Goal: Task Accomplishment & Management: Complete application form

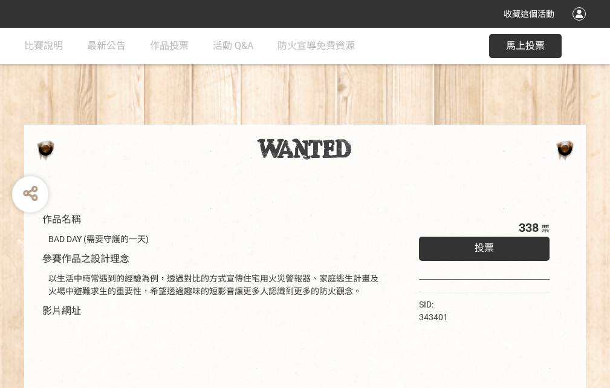
click at [581, 25] on div "收藏這個活動" at bounding box center [305, 14] width 610 height 28
click at [378, 119] on div "作品名稱 BAD DAY (需要守護的一天) 參賽作品之設計理念 以生活中時常遇到的經驗為例，透過對比的方式宣傳住宅用火災警報器、家庭逃生計畫及火場中避難求生…" at bounding box center [305, 282] width 610 height 509
click at [481, 245] on span "投票" at bounding box center [484, 247] width 19 height 11
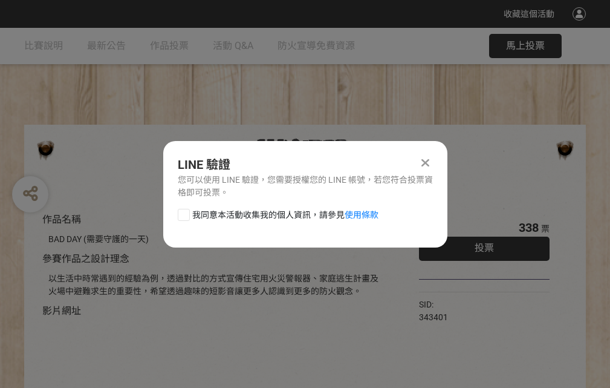
click at [183, 212] on div at bounding box center [184, 215] width 12 height 12
checkbox input "true"
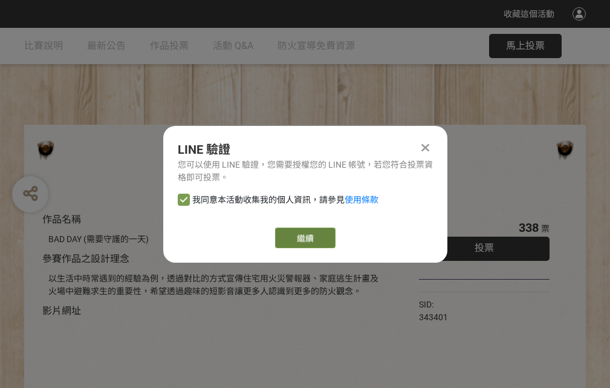
click at [304, 238] on link "繼續" at bounding box center [305, 237] width 60 height 21
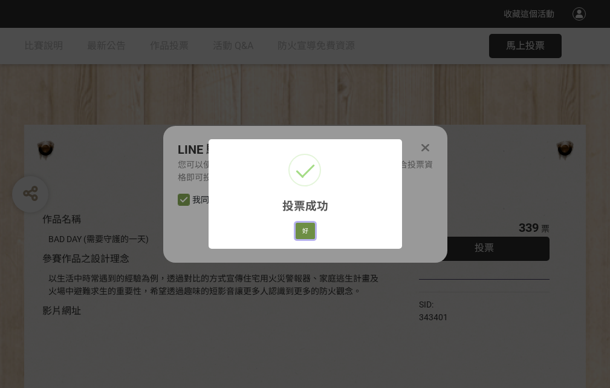
click at [302, 229] on button "好" at bounding box center [305, 231] width 19 height 17
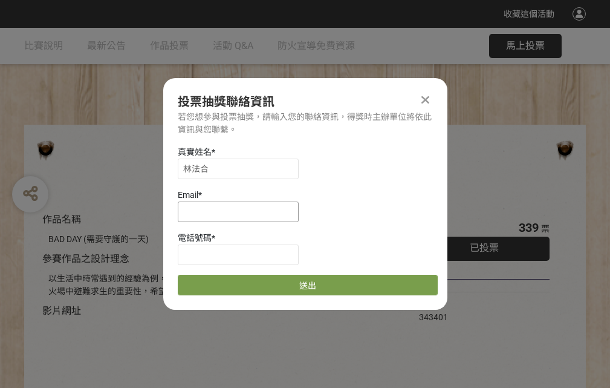
click at [242, 211] on input at bounding box center [238, 211] width 121 height 21
type input "[EMAIL_ADDRESS][DOMAIN_NAME]"
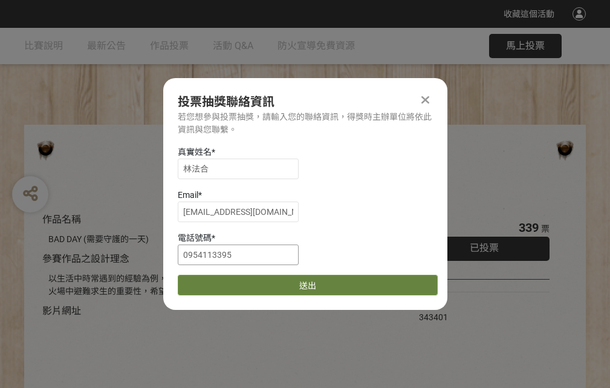
type input "0954113395"
click at [212, 281] on button "送出" at bounding box center [308, 285] width 260 height 21
